Goal: Task Accomplishment & Management: Use online tool/utility

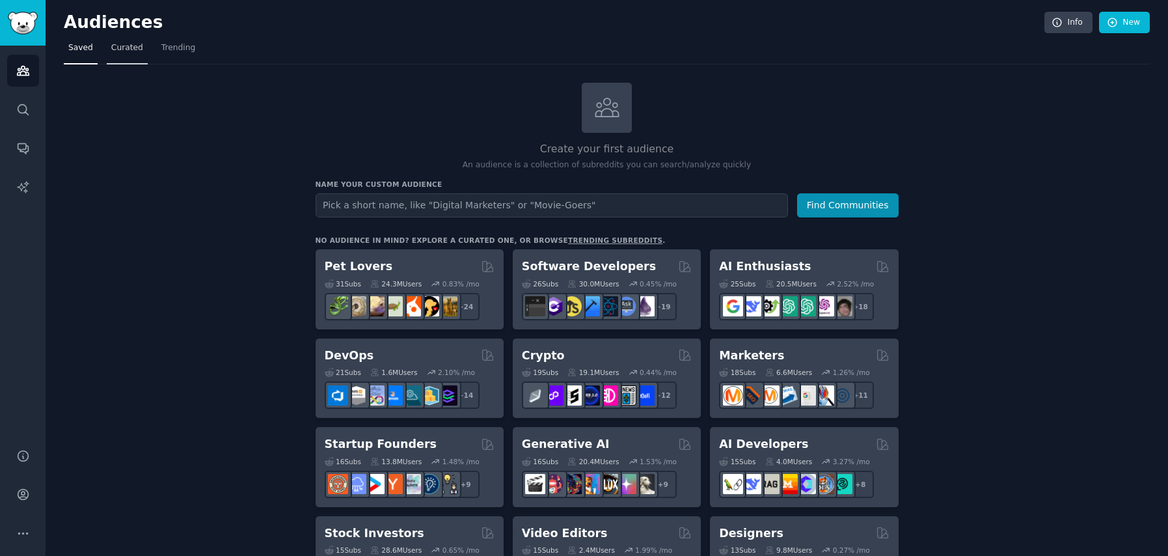
click at [127, 54] on link "Curated" at bounding box center [127, 51] width 41 height 27
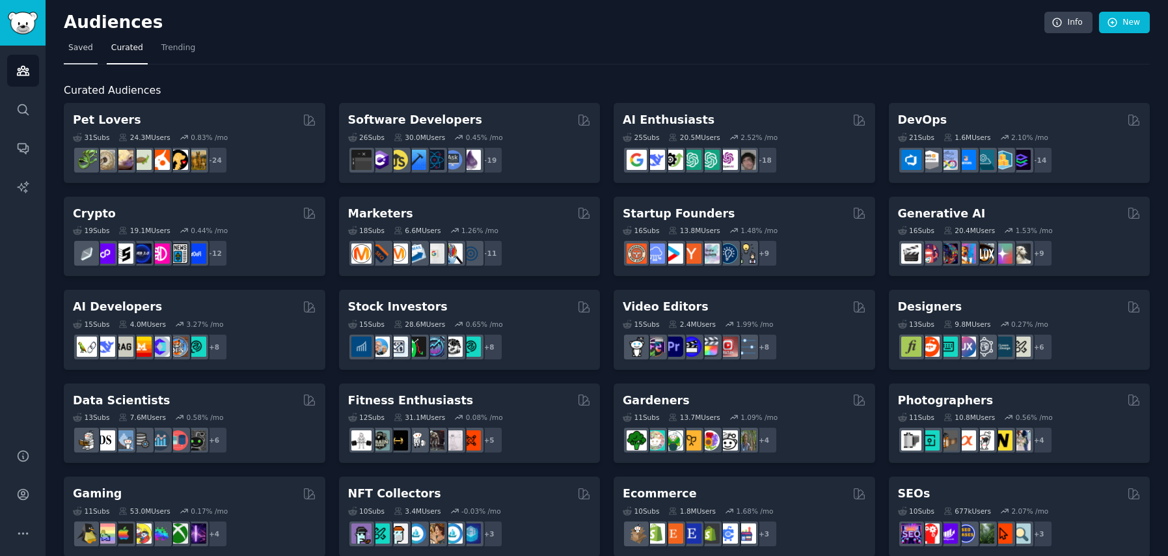
click at [71, 51] on span "Saved" at bounding box center [80, 48] width 25 height 12
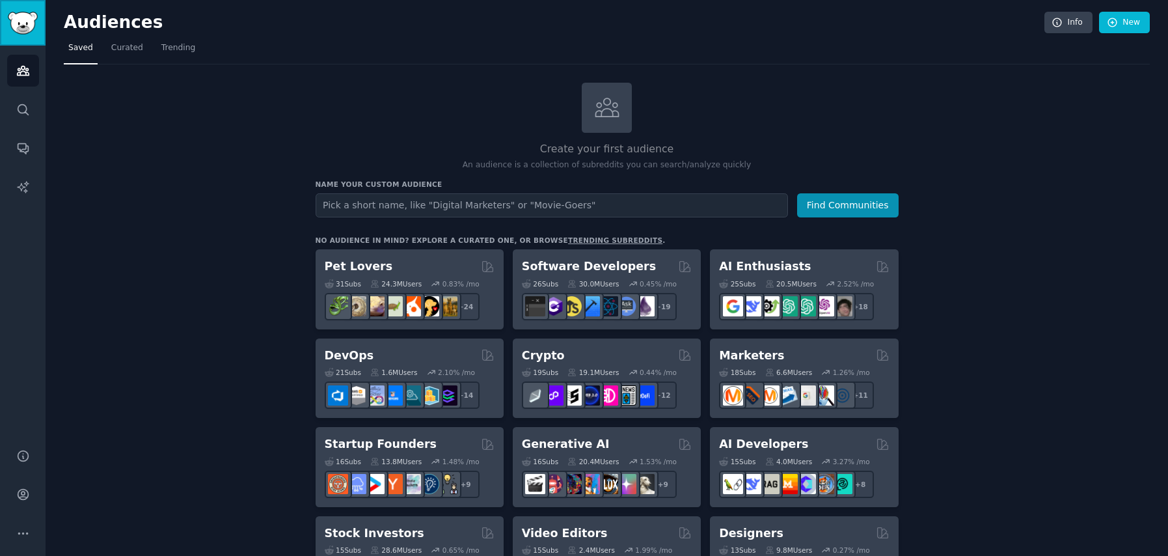
click at [15, 18] on img "Sidebar" at bounding box center [23, 23] width 30 height 23
click at [16, 23] on img "Sidebar" at bounding box center [23, 23] width 30 height 23
click at [29, 500] on icon "Sidebar" at bounding box center [23, 494] width 14 height 14
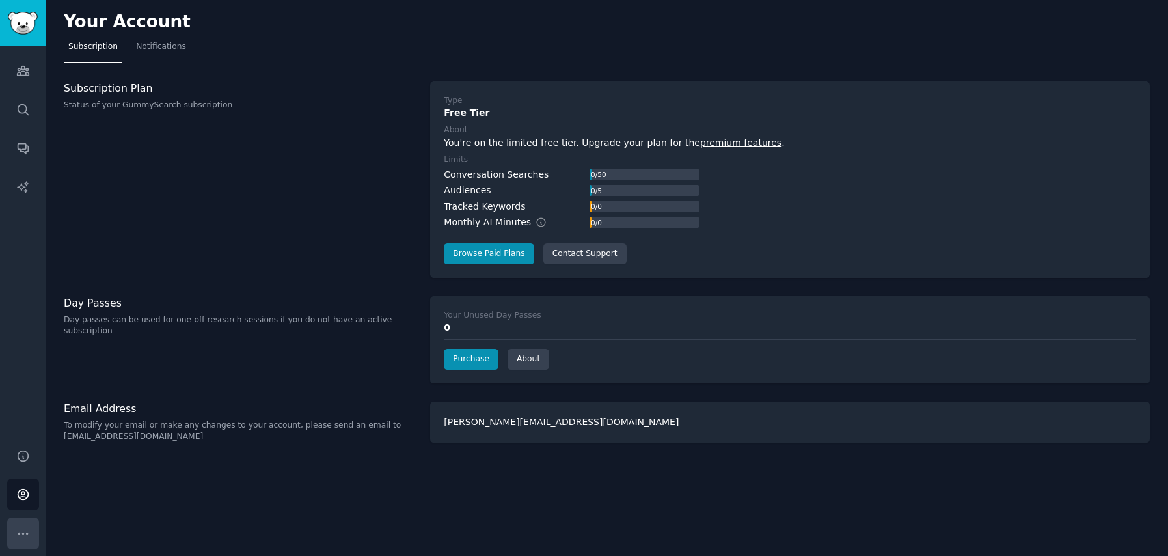
click at [17, 530] on icon "Sidebar" at bounding box center [23, 533] width 14 height 14
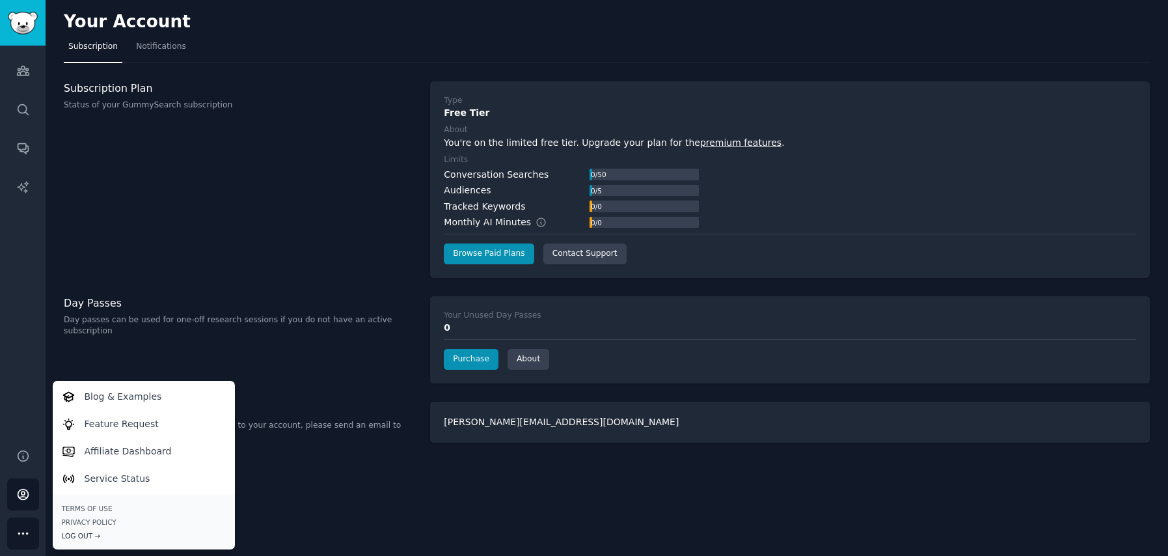
click at [88, 533] on div "Log Out →" at bounding box center [144, 535] width 164 height 9
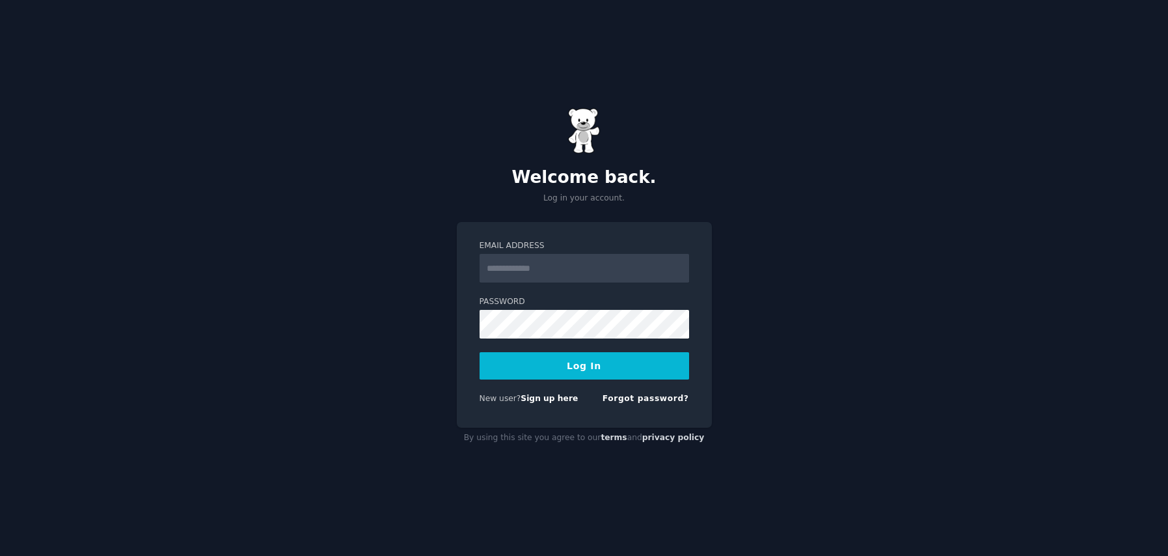
click at [570, 274] on input "Email Address" at bounding box center [583, 268] width 209 height 29
type input "**********"
click at [584, 368] on button "Log In" at bounding box center [583, 365] width 209 height 27
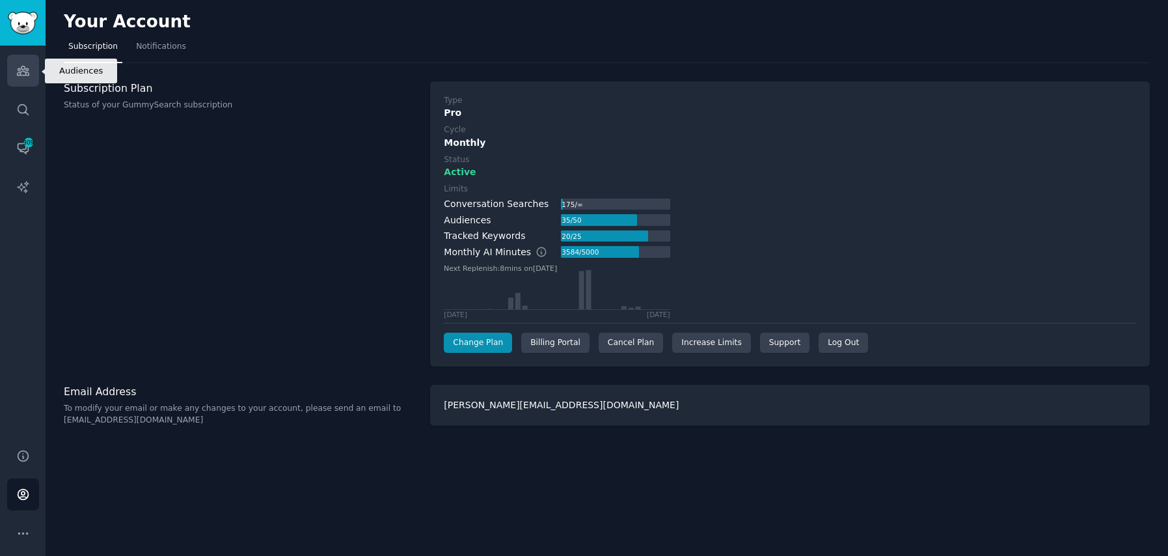
click at [31, 75] on link "Audiences" at bounding box center [23, 71] width 32 height 32
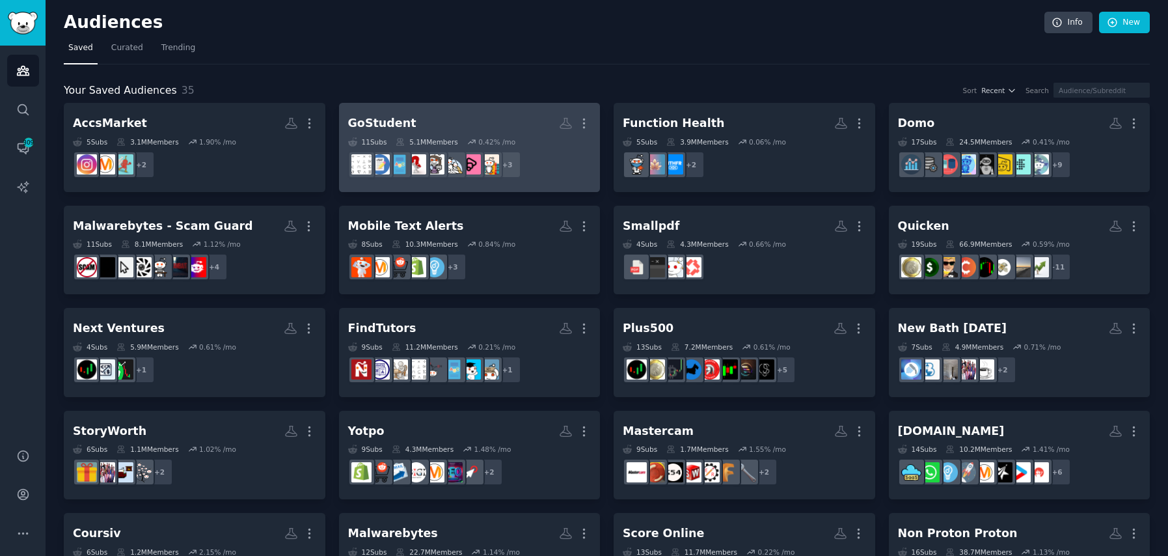
click at [552, 179] on dd "+ 3" at bounding box center [469, 164] width 243 height 36
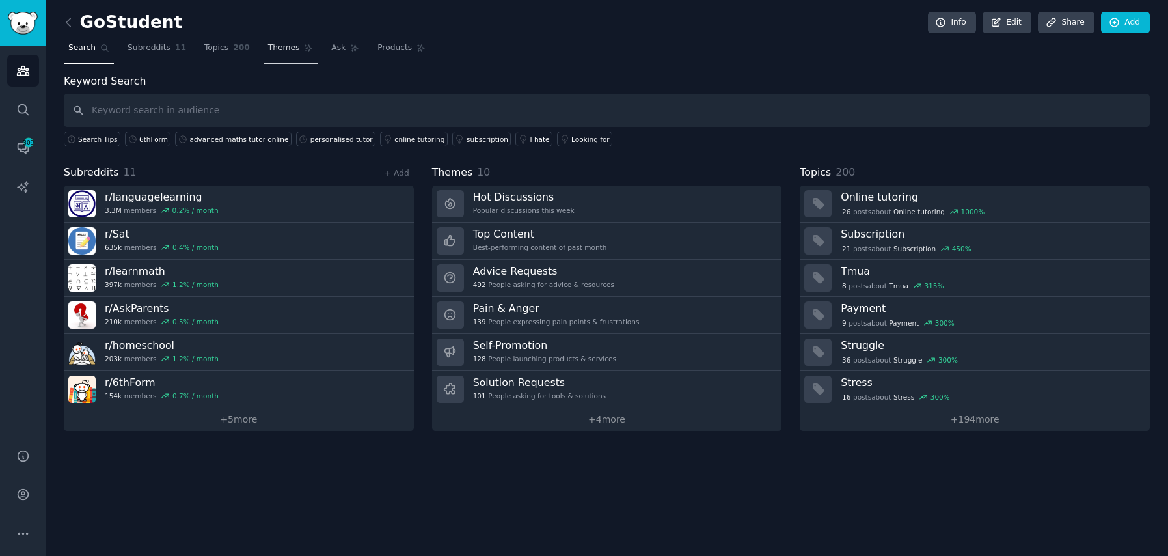
click at [263, 41] on link "Themes" at bounding box center [290, 51] width 55 height 27
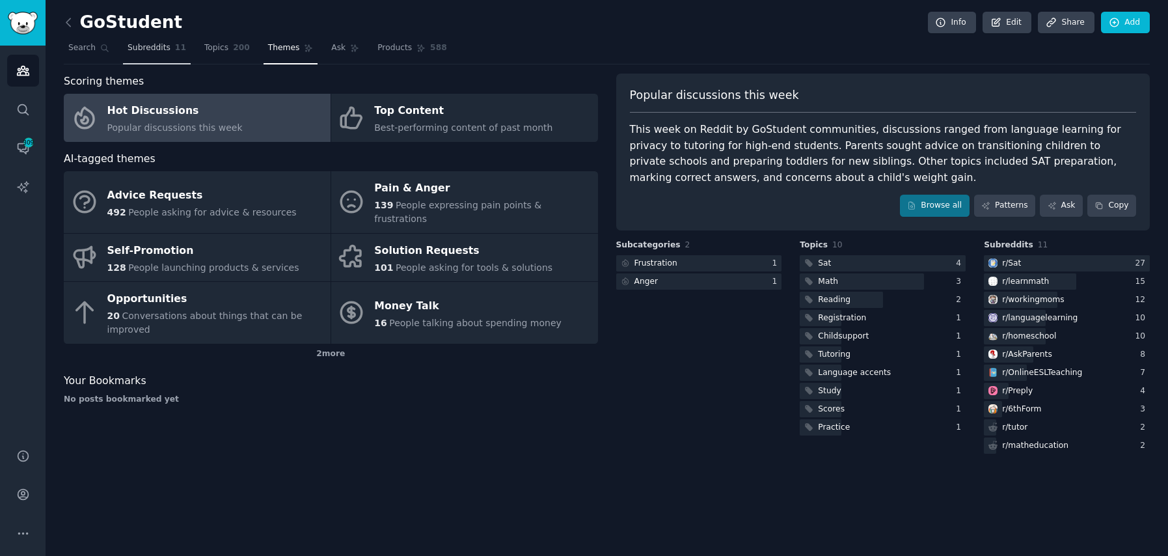
click at [175, 48] on span "11" at bounding box center [180, 48] width 11 height 12
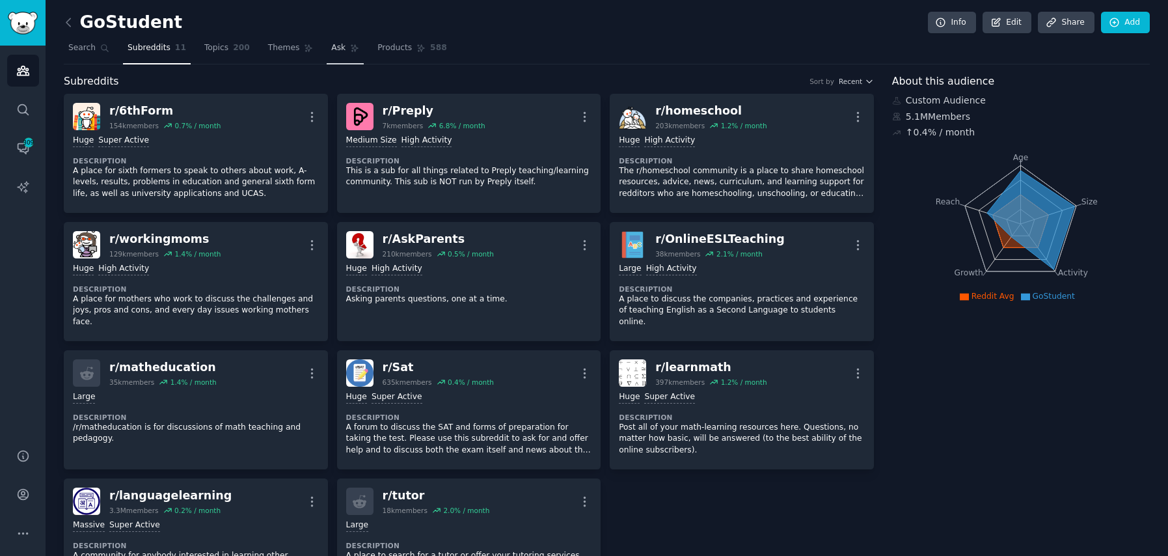
click at [353, 46] on icon at bounding box center [354, 48] width 9 height 9
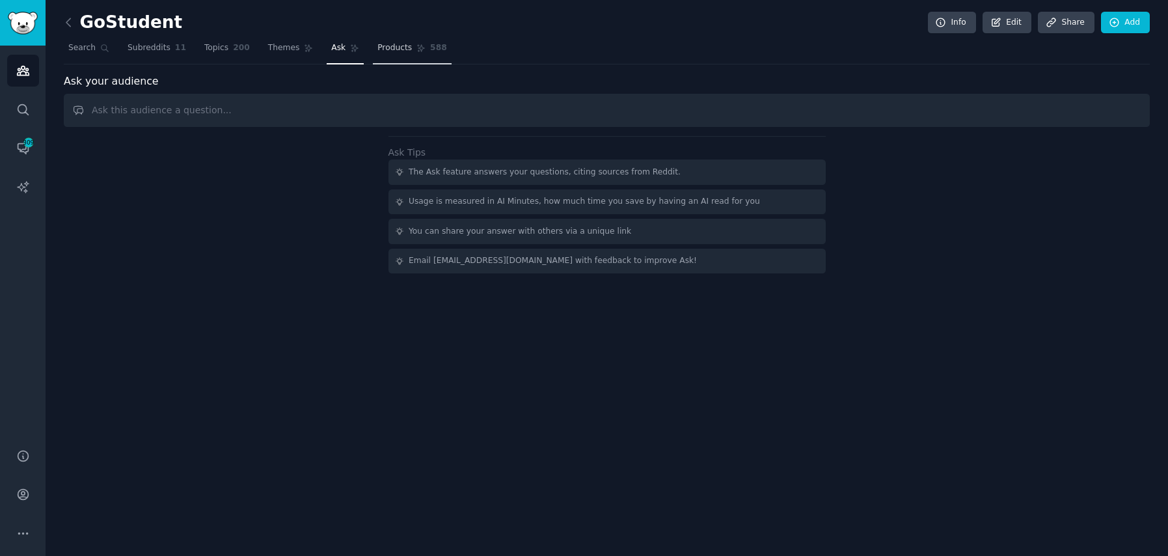
click at [378, 46] on span "Products" at bounding box center [394, 48] width 34 height 12
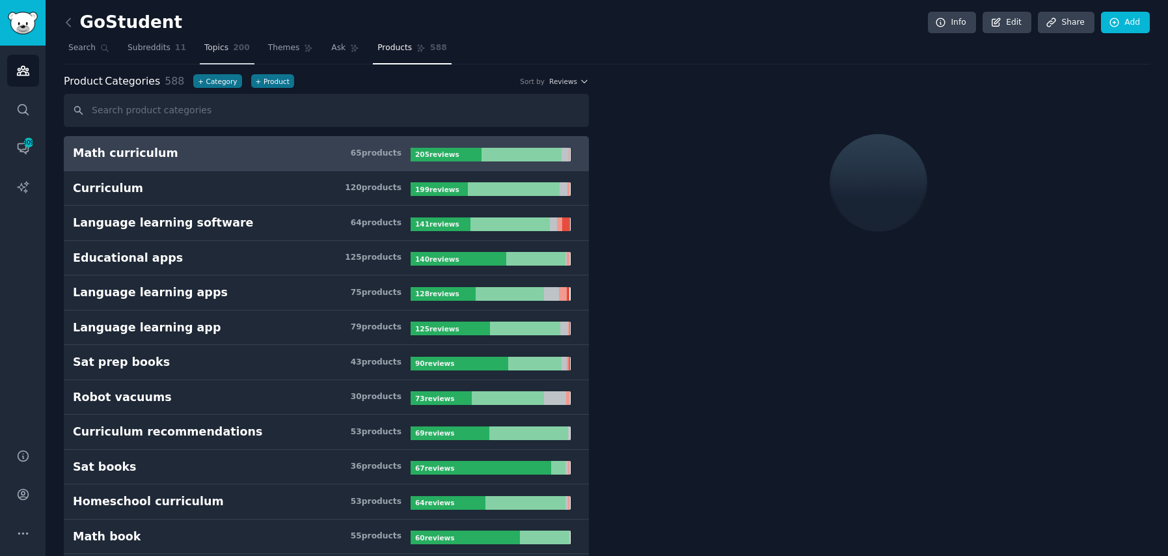
click at [226, 51] on link "Topics 200" at bounding box center [227, 51] width 55 height 27
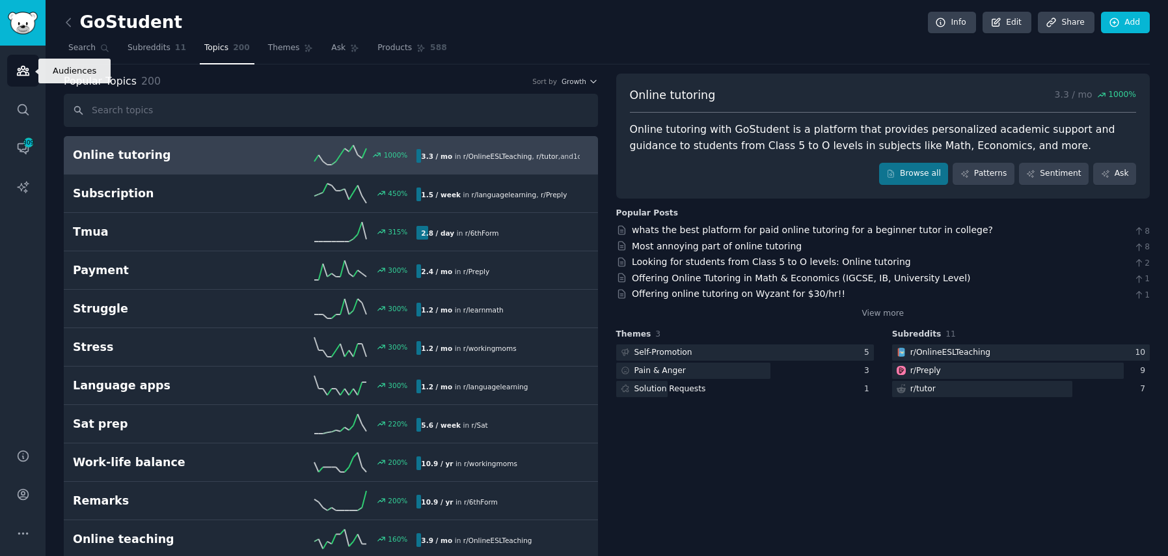
click at [27, 67] on icon "Sidebar" at bounding box center [23, 71] width 14 height 14
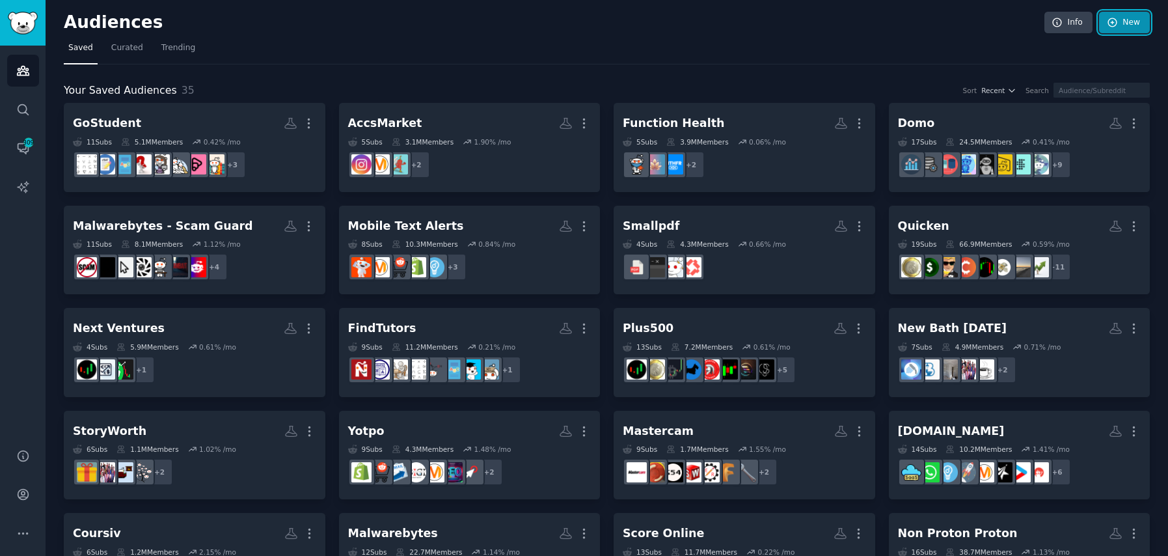
click at [1117, 21] on link "New" at bounding box center [1124, 23] width 51 height 22
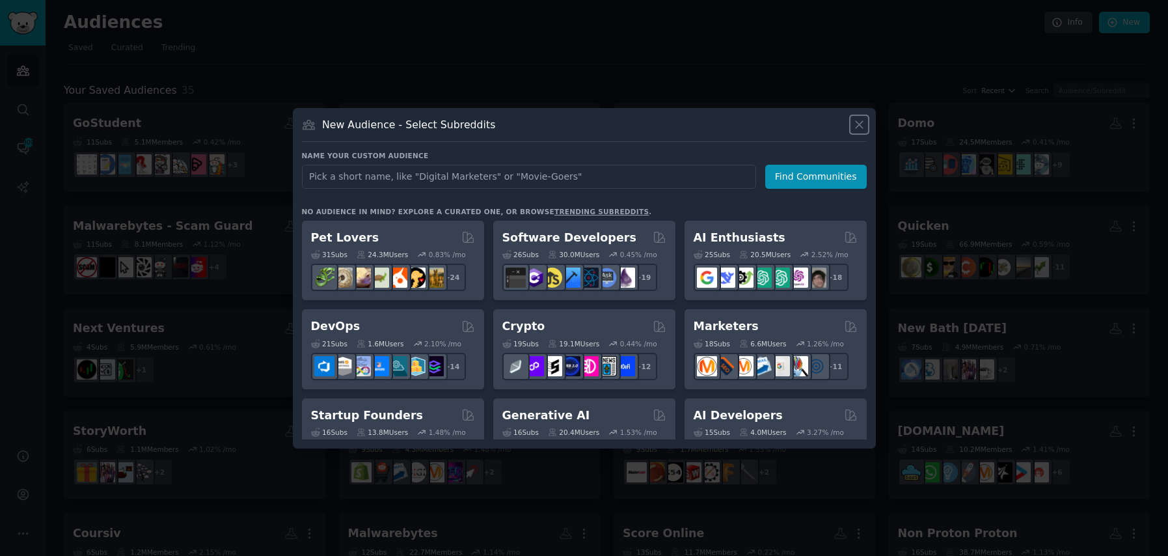
click at [858, 126] on icon at bounding box center [859, 125] width 14 height 14
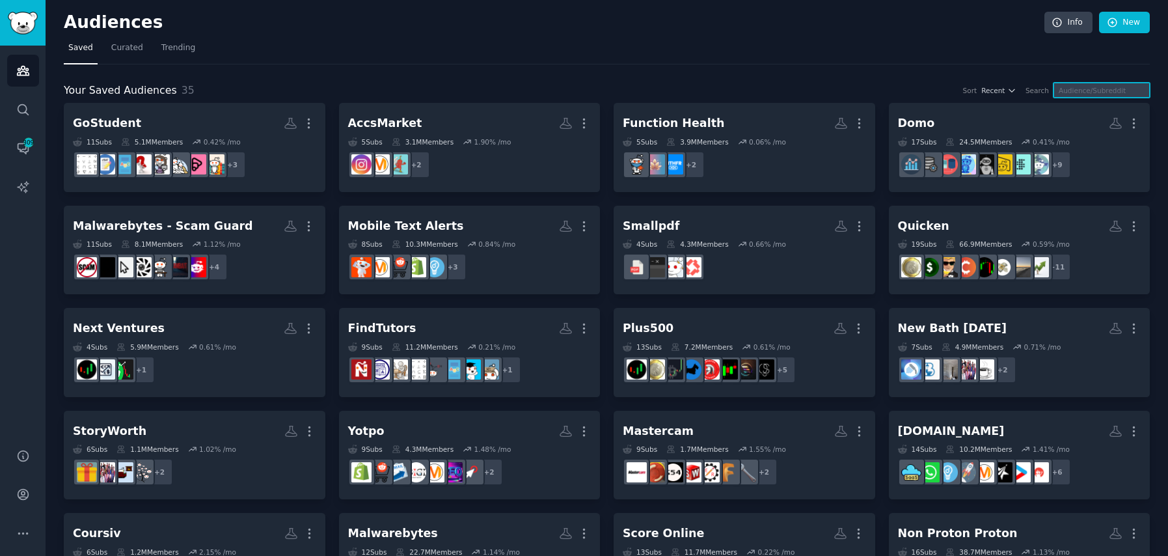
click at [1088, 90] on input "text" at bounding box center [1101, 90] width 96 height 15
type input "n"
click at [1122, 25] on link "New" at bounding box center [1124, 23] width 51 height 22
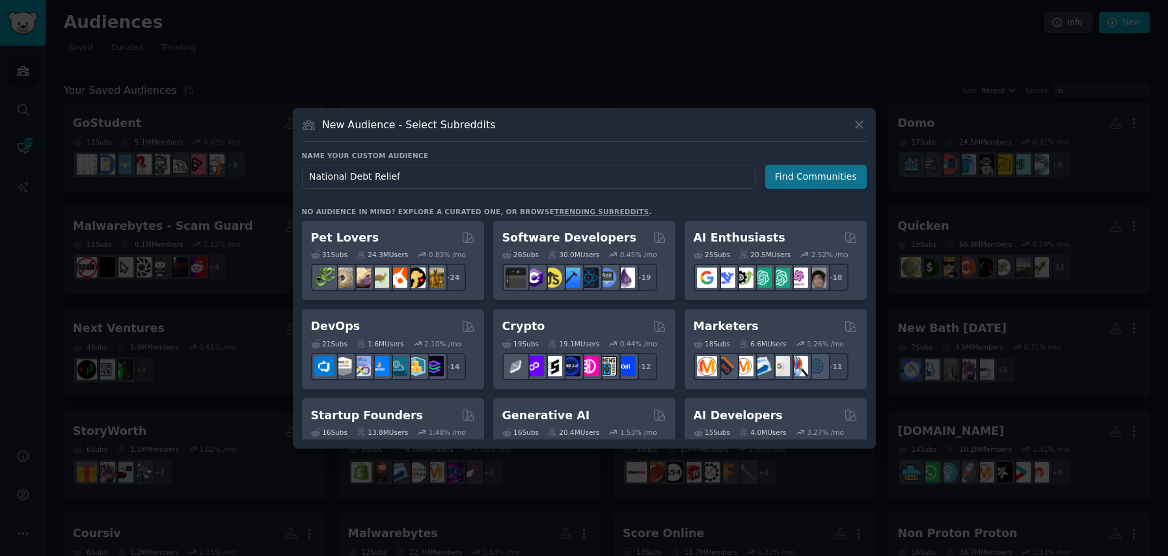
type input "National Debt Relief"
click at [817, 182] on button "Find Communities" at bounding box center [815, 177] width 101 height 24
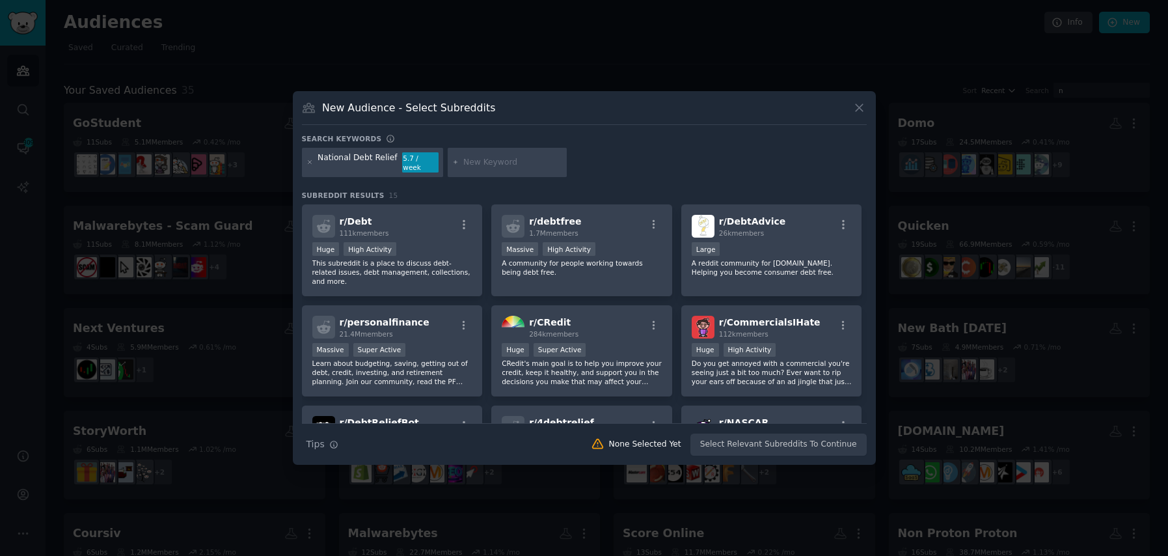
click at [526, 167] on input "text" at bounding box center [512, 163] width 99 height 12
click at [442, 224] on div "r/ Debt 111k members" at bounding box center [392, 226] width 160 height 23
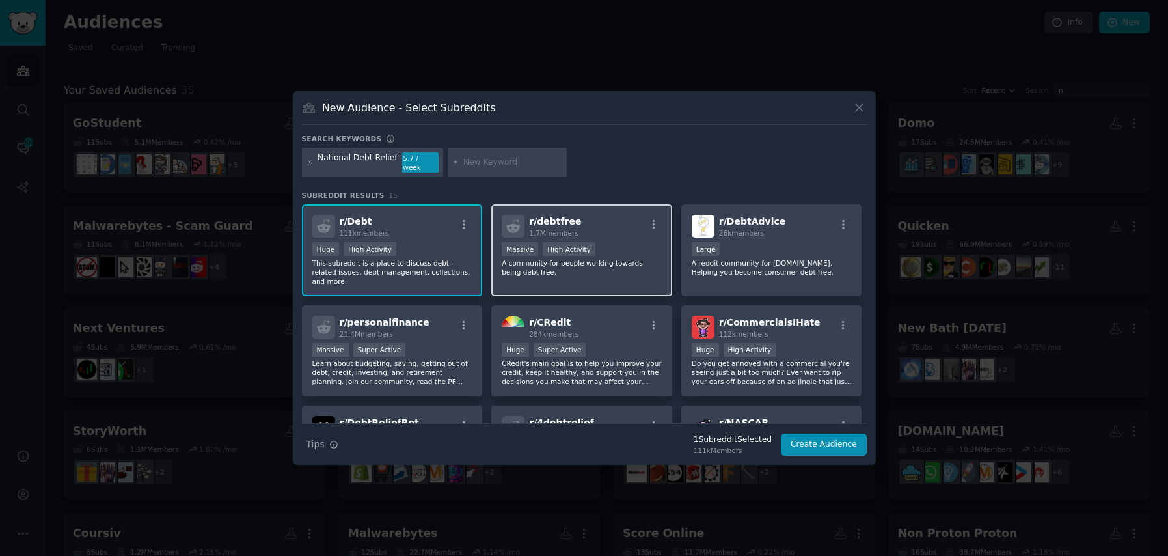
click at [591, 221] on div "r/ debtfree 1.7M members" at bounding box center [582, 226] width 160 height 23
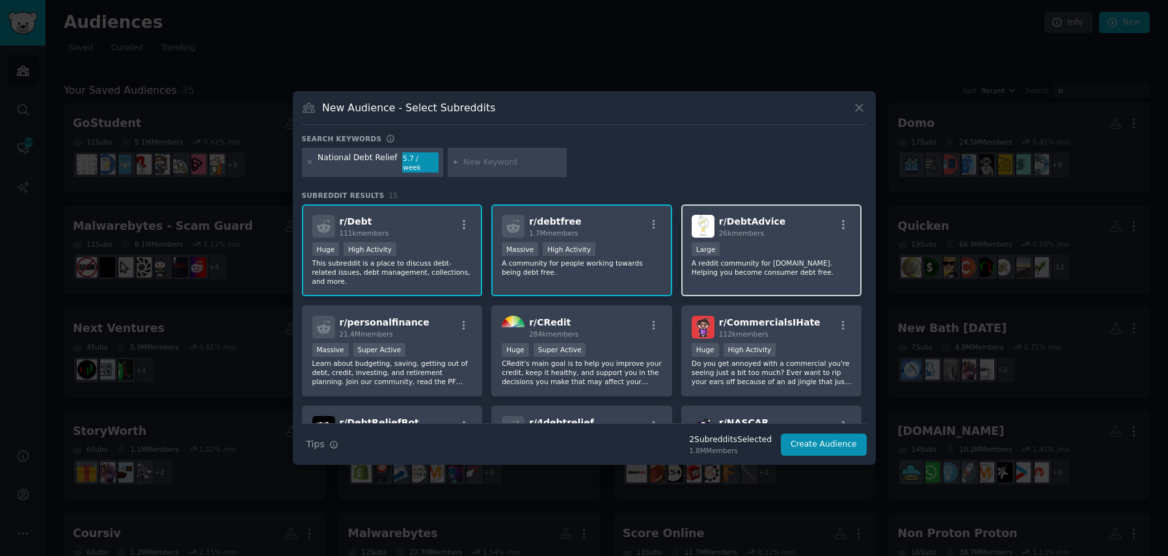
click at [739, 242] on div "Large" at bounding box center [772, 250] width 160 height 16
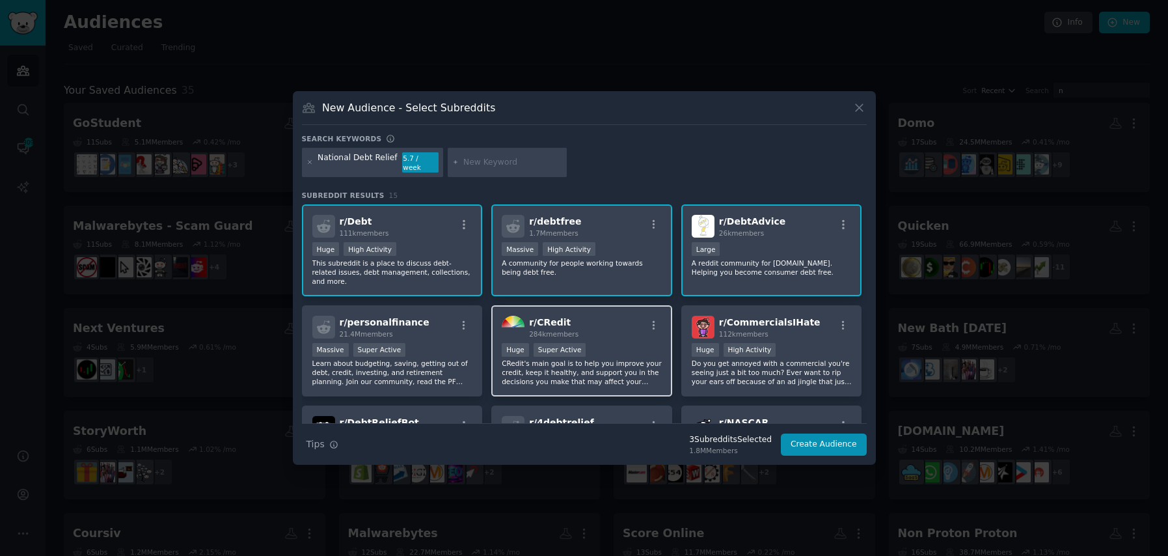
click at [586, 345] on div "Huge Super Active" at bounding box center [582, 351] width 160 height 16
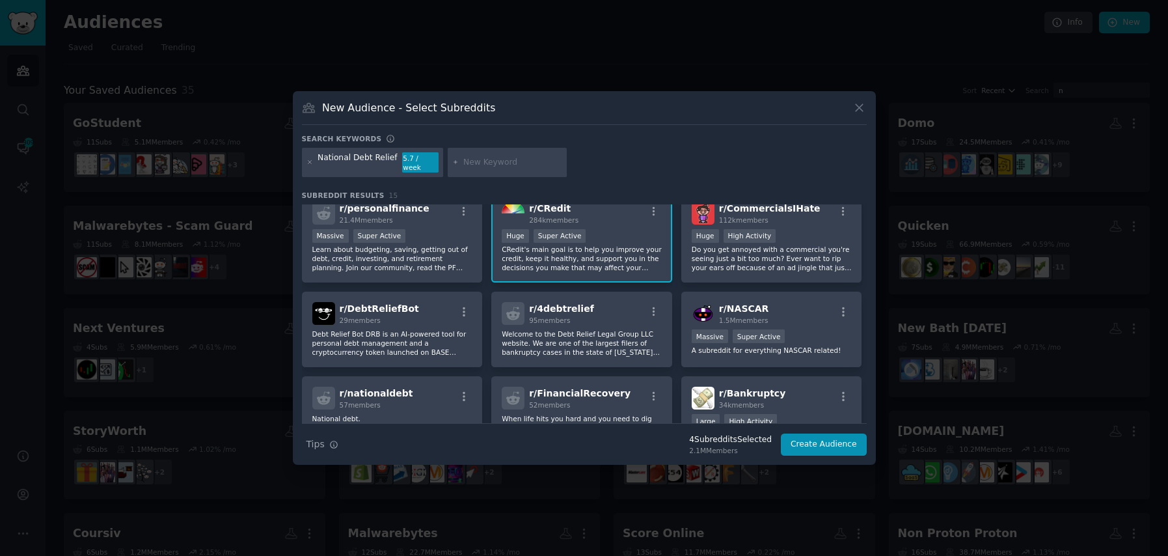
scroll to position [119, 0]
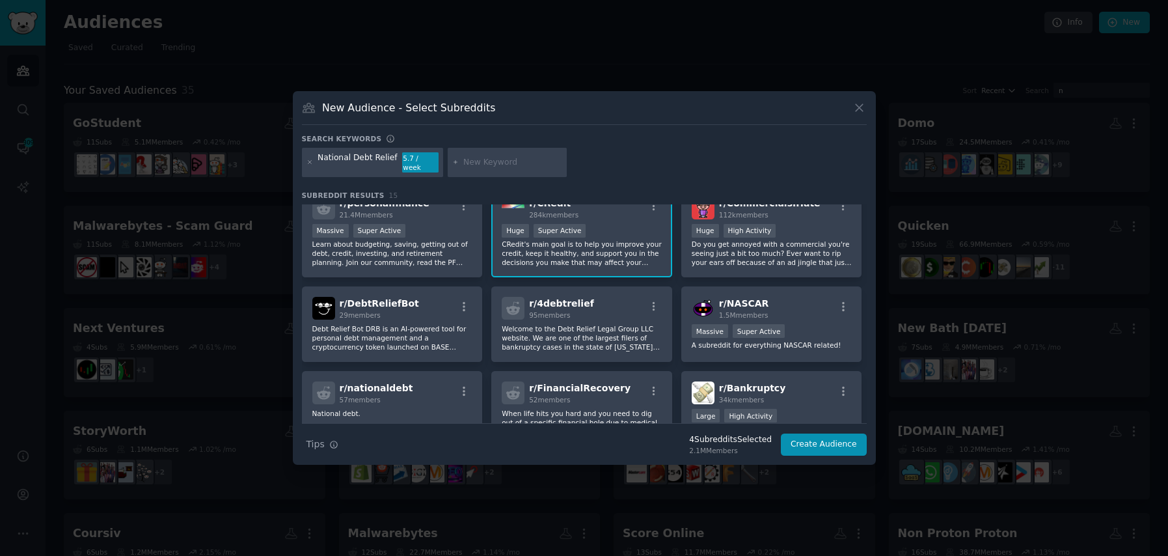
click at [613, 329] on p "Welcome to the Debt Relief Legal Group LLC website. We are one of the largest f…" at bounding box center [582, 337] width 160 height 27
click at [619, 304] on div "r/ 4debtrelief 95 members" at bounding box center [582, 308] width 160 height 23
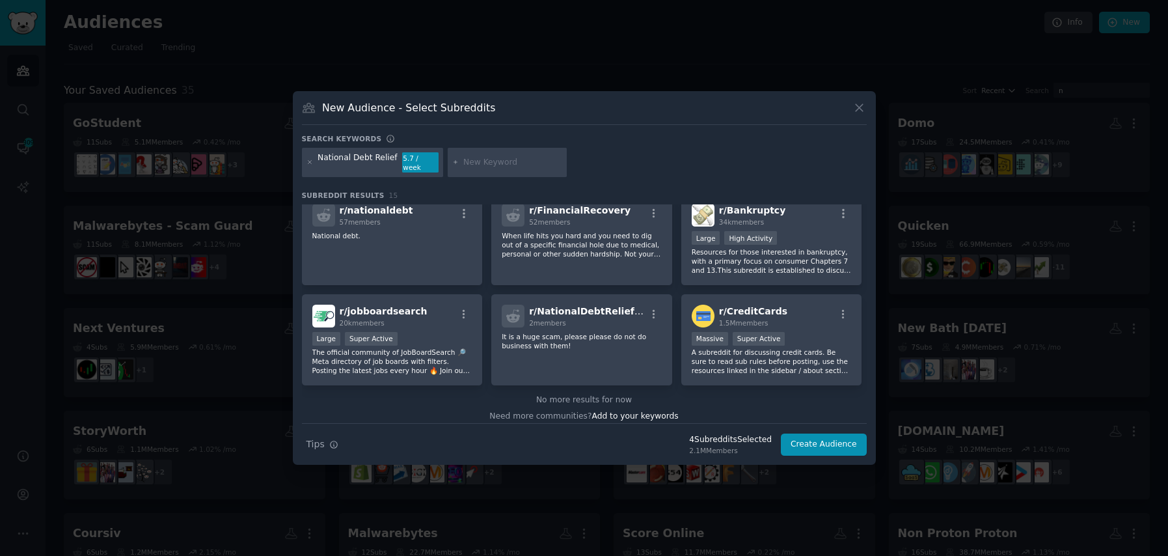
scroll to position [304, 0]
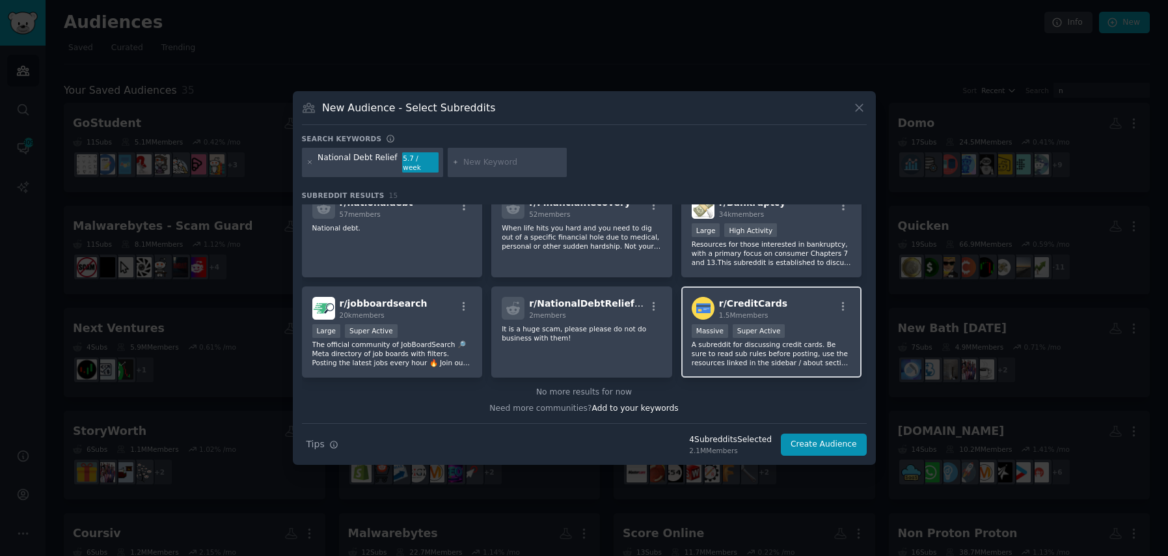
click at [811, 348] on p "A subreddit for discussing credit cards. Be sure to read sub rules before posti…" at bounding box center [772, 353] width 160 height 27
click at [800, 297] on div "r/ CreditCards 1.5M members" at bounding box center [772, 308] width 160 height 23
drag, startPoint x: 805, startPoint y: 249, endPoint x: 795, endPoint y: 259, distance: 14.3
click at [805, 249] on p "Resources for those interested in bankruptcy, with a primary focus on consumer …" at bounding box center [772, 252] width 160 height 27
click at [815, 449] on button "Create Audience" at bounding box center [824, 444] width 86 height 22
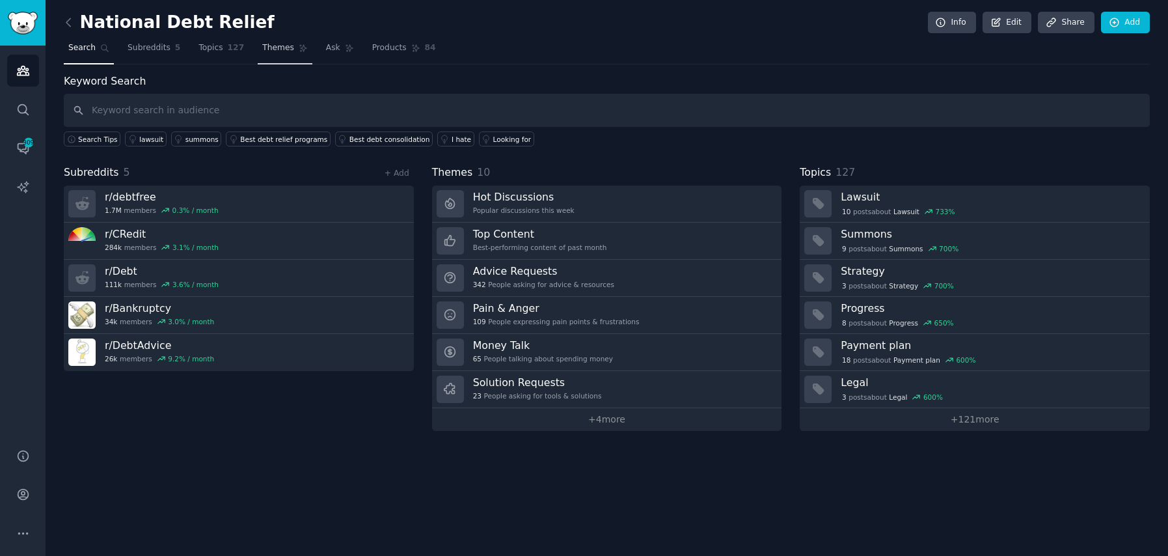
click at [277, 54] on link "Themes" at bounding box center [285, 51] width 55 height 27
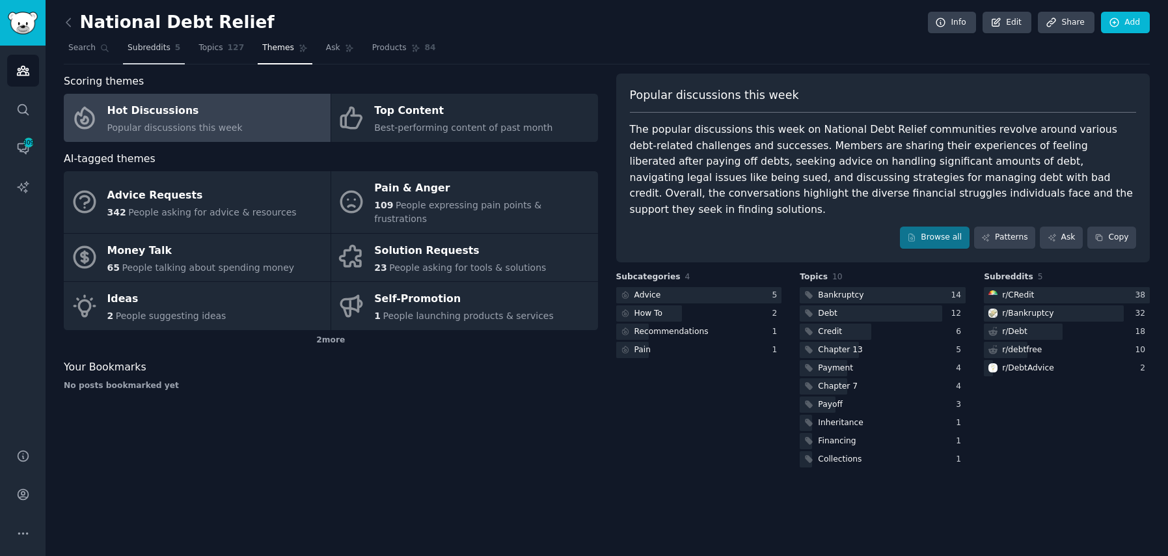
click at [144, 54] on link "Subreddits 5" at bounding box center [154, 51] width 62 height 27
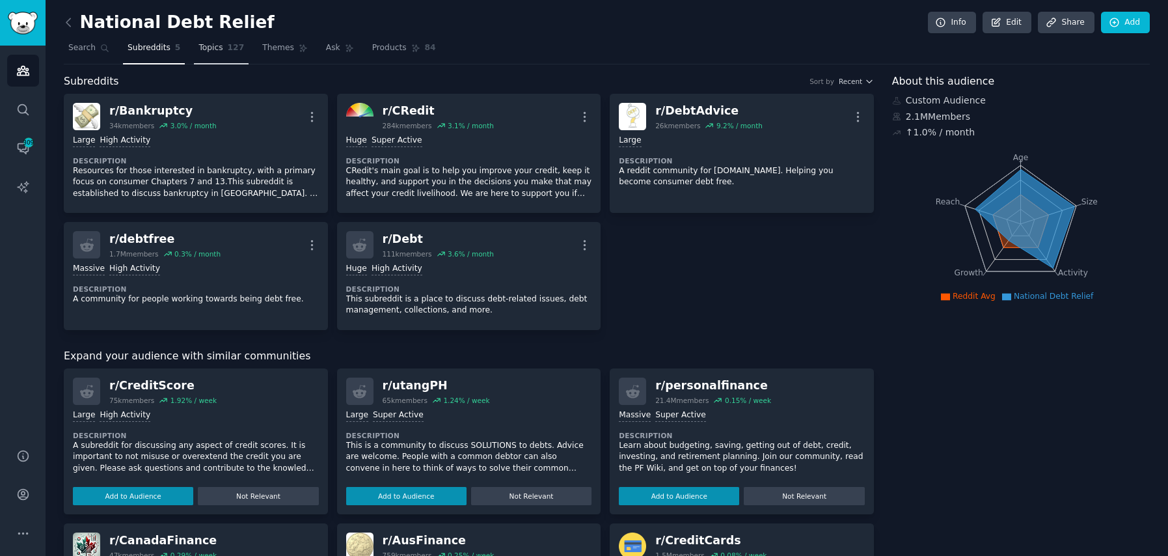
click at [219, 54] on link "Topics 127" at bounding box center [221, 51] width 55 height 27
